Goal: Book appointment/travel/reservation

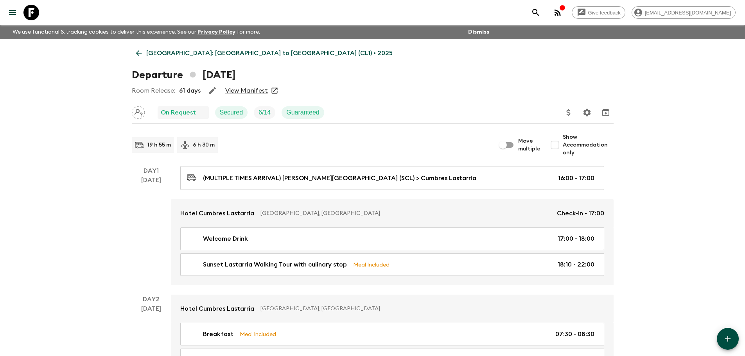
click at [140, 54] on icon at bounding box center [139, 53] width 9 height 9
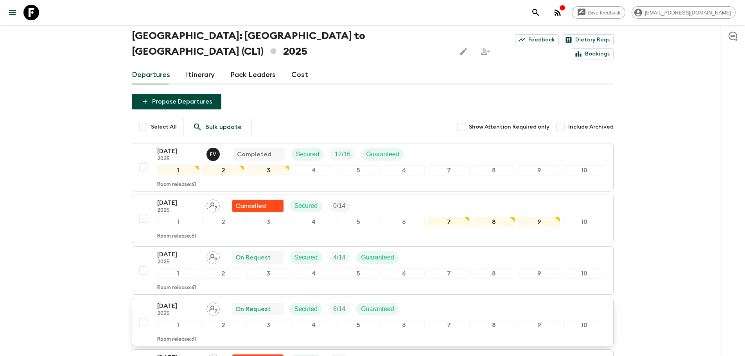
scroll to position [78, 0]
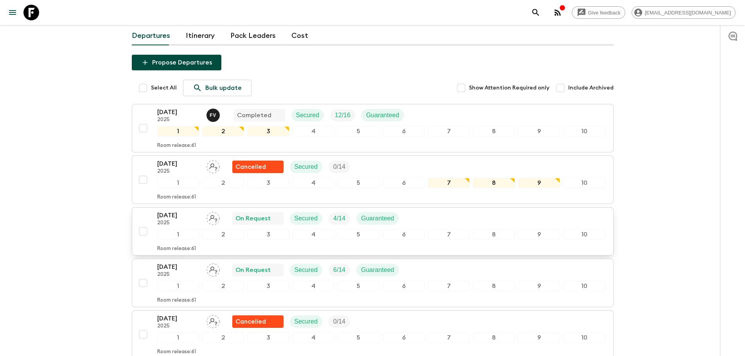
click at [190, 220] on p "2025" at bounding box center [178, 223] width 43 height 6
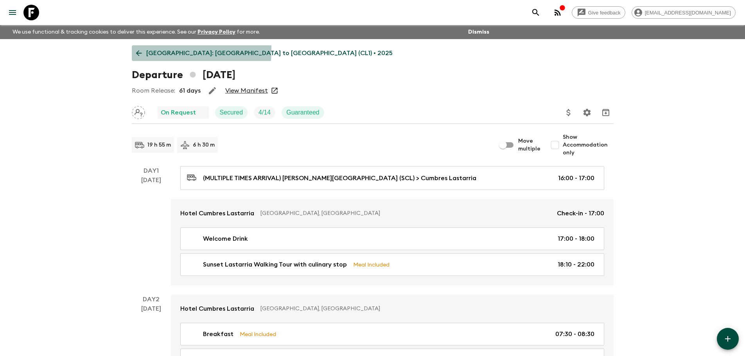
click at [141, 50] on icon at bounding box center [139, 53] width 9 height 9
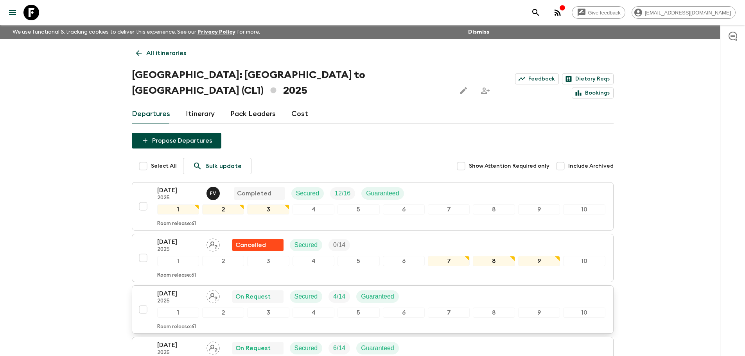
scroll to position [78, 0]
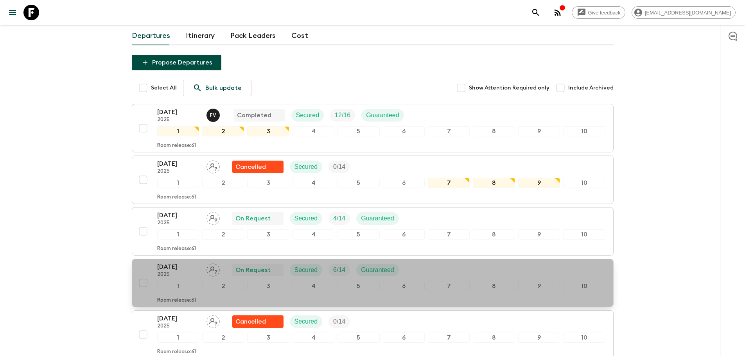
click at [186, 272] on p "2025" at bounding box center [178, 275] width 43 height 6
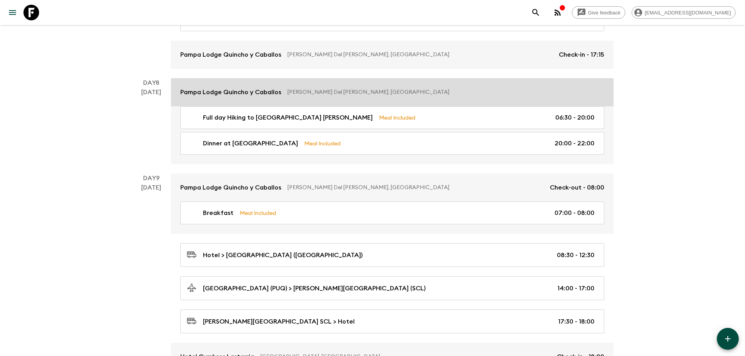
scroll to position [1565, 0]
